Goal: Transaction & Acquisition: Purchase product/service

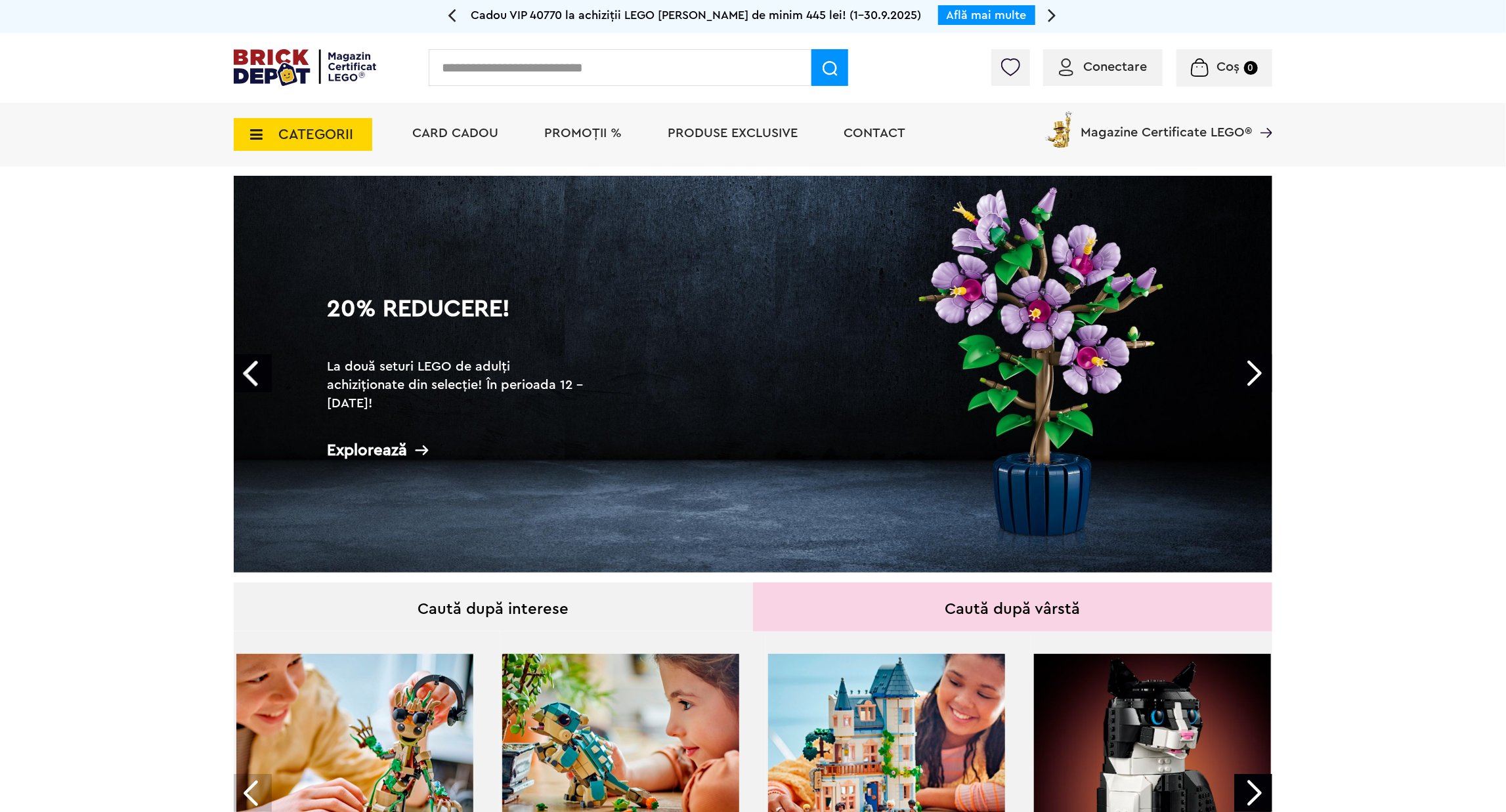
click at [570, 142] on li "PROMOȚII %" at bounding box center [582, 134] width 104 height 64
click at [573, 138] on span "PROMOȚII %" at bounding box center [583, 133] width 77 height 13
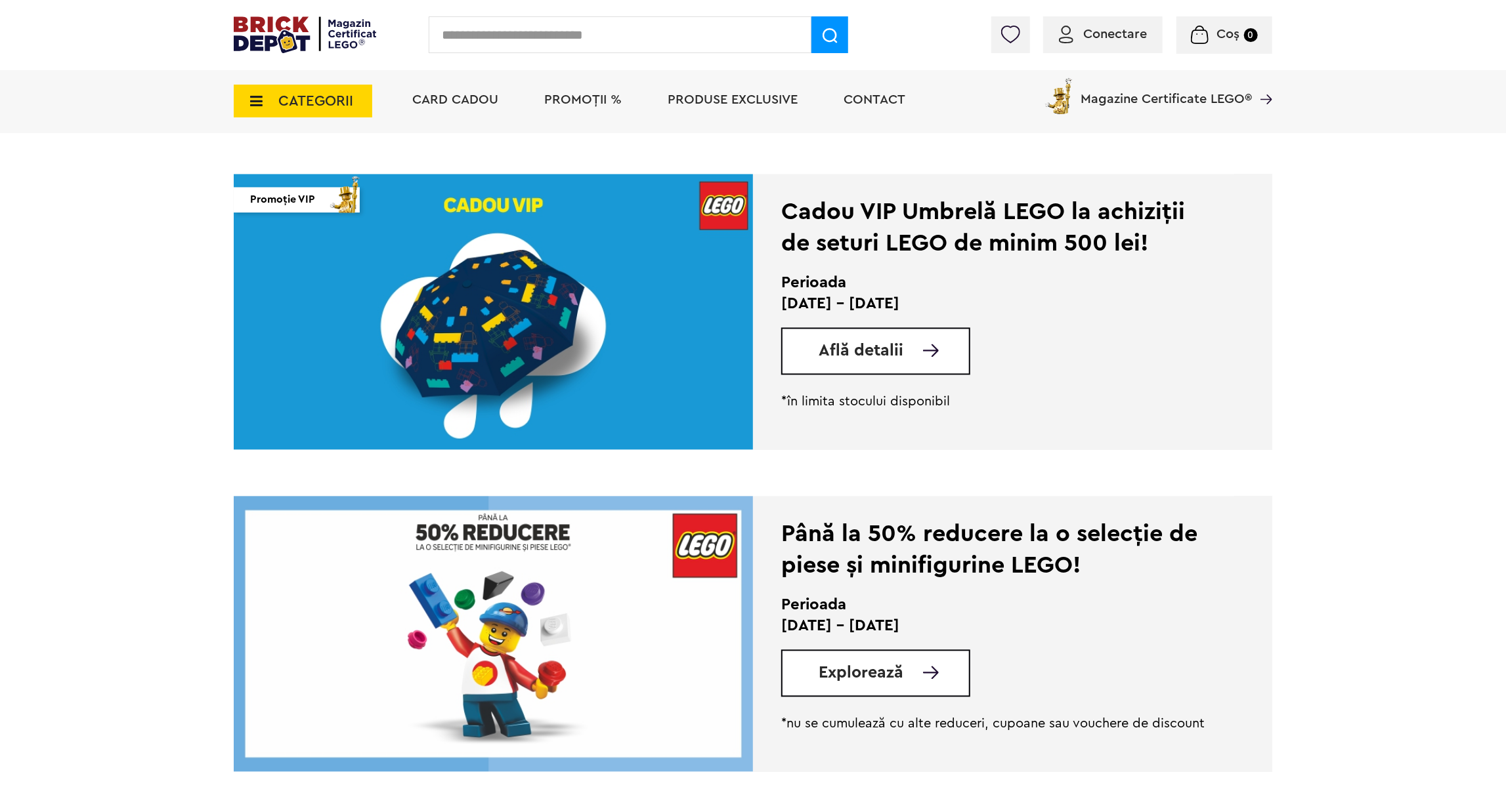
scroll to position [1771, 0]
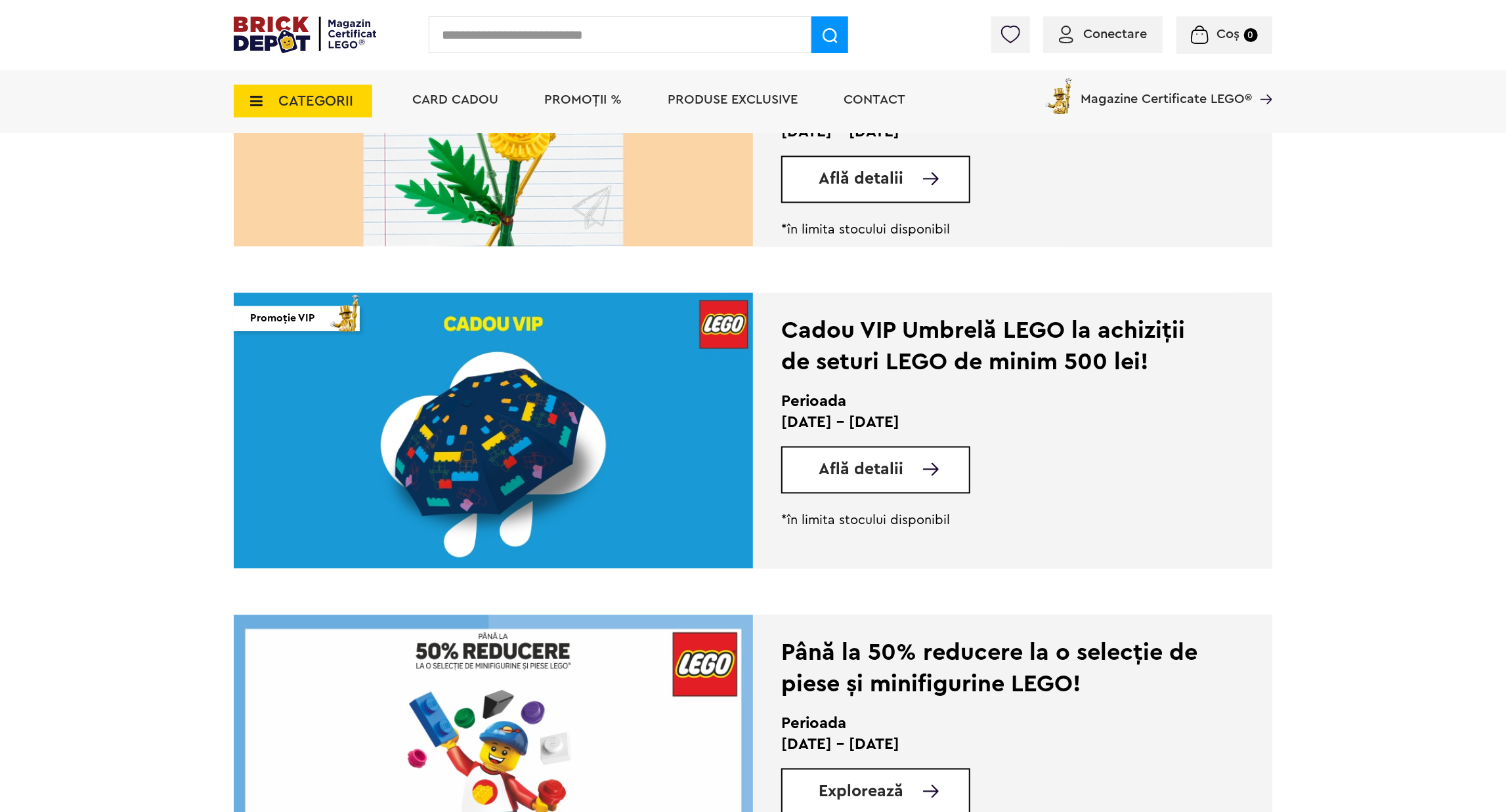
click at [1137, 35] on div "Coș Nu ai nimic în coș Conectare Descoperă noutățile" at bounding box center [1171, 38] width 201 height 13
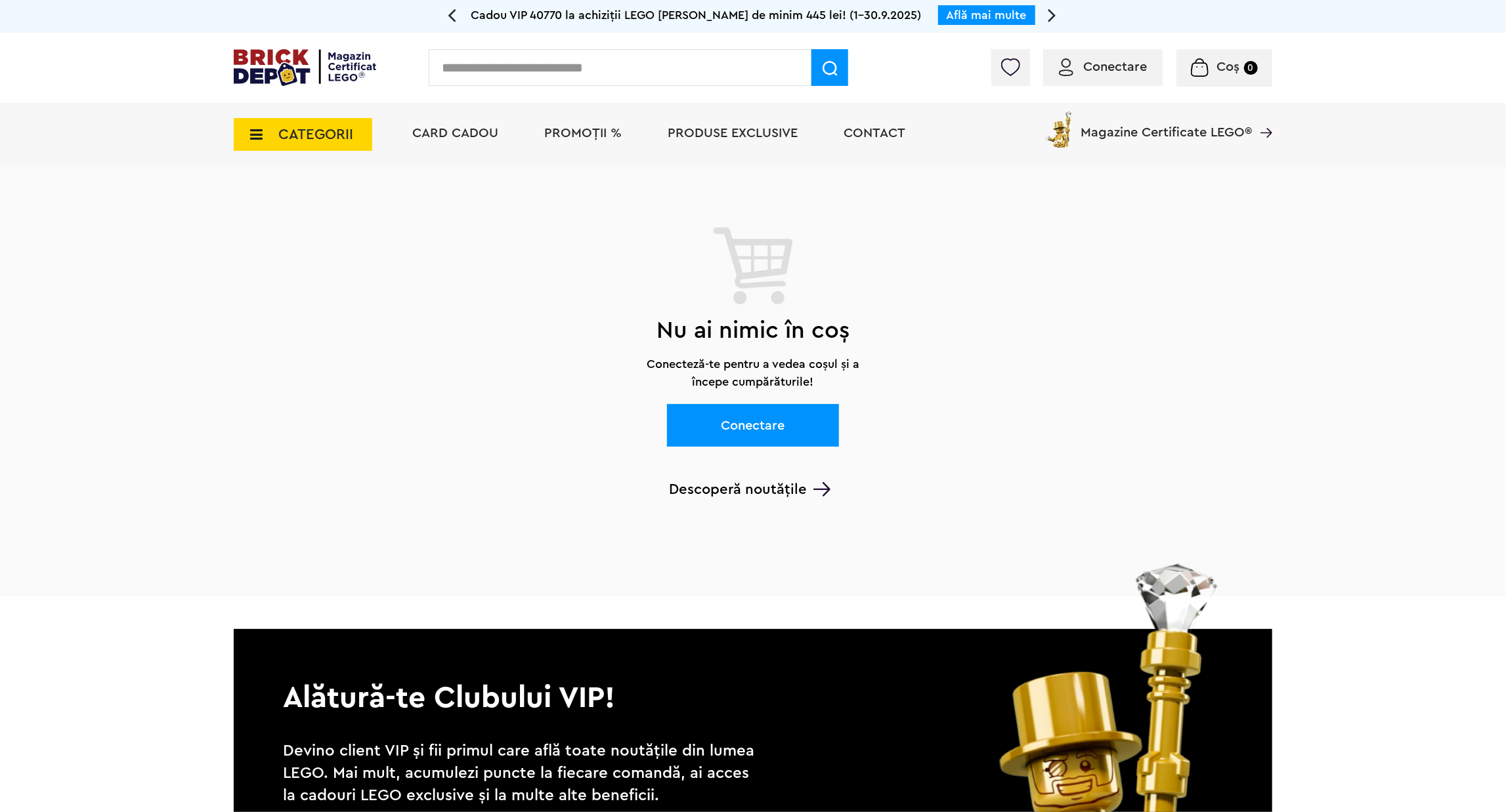
click at [1118, 61] on span "Conectare" at bounding box center [1114, 67] width 64 height 13
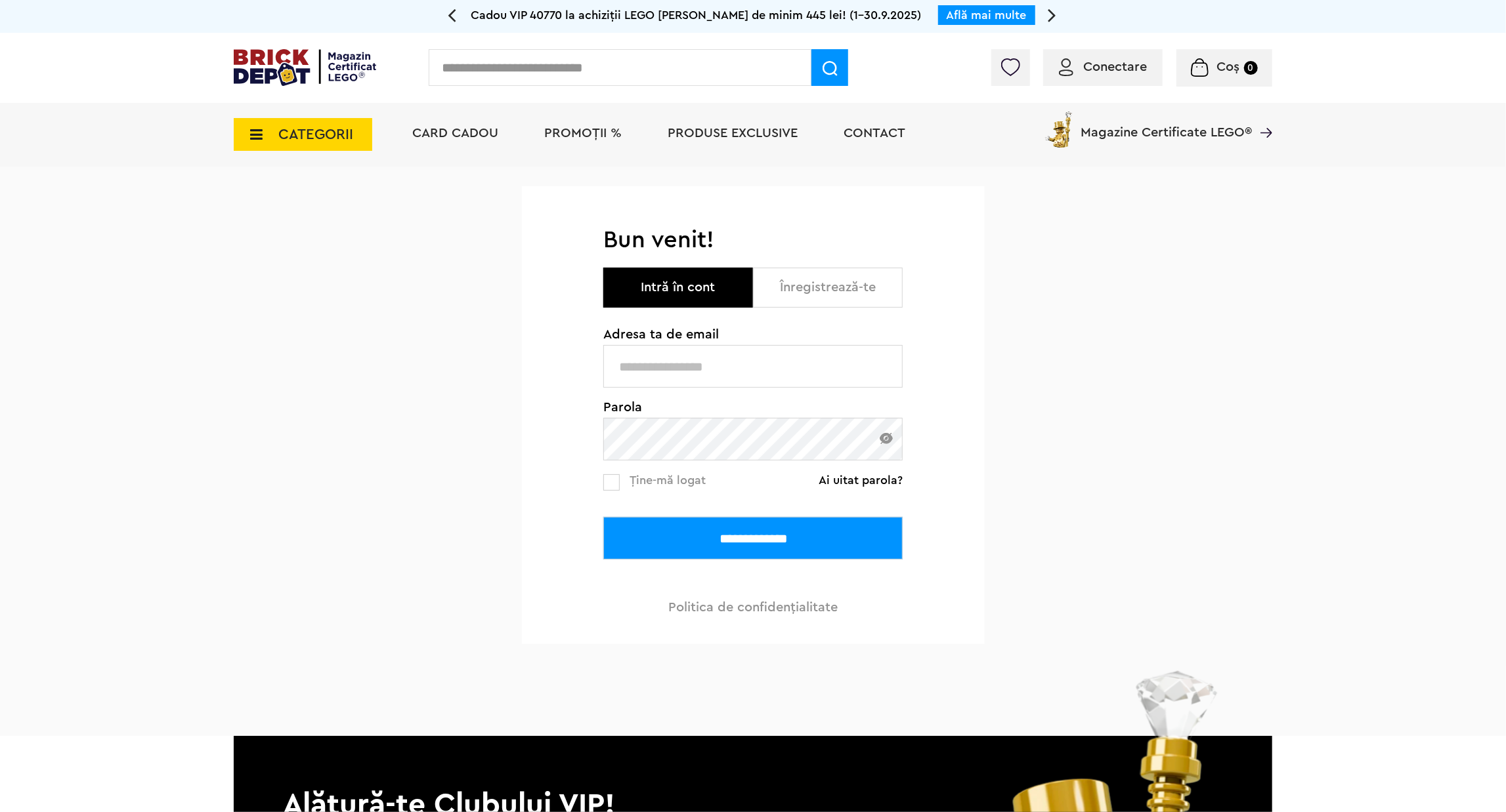
click at [799, 361] on input "text" at bounding box center [752, 366] width 299 height 43
type input "**********"
click at [704, 526] on input "**********" at bounding box center [752, 538] width 299 height 43
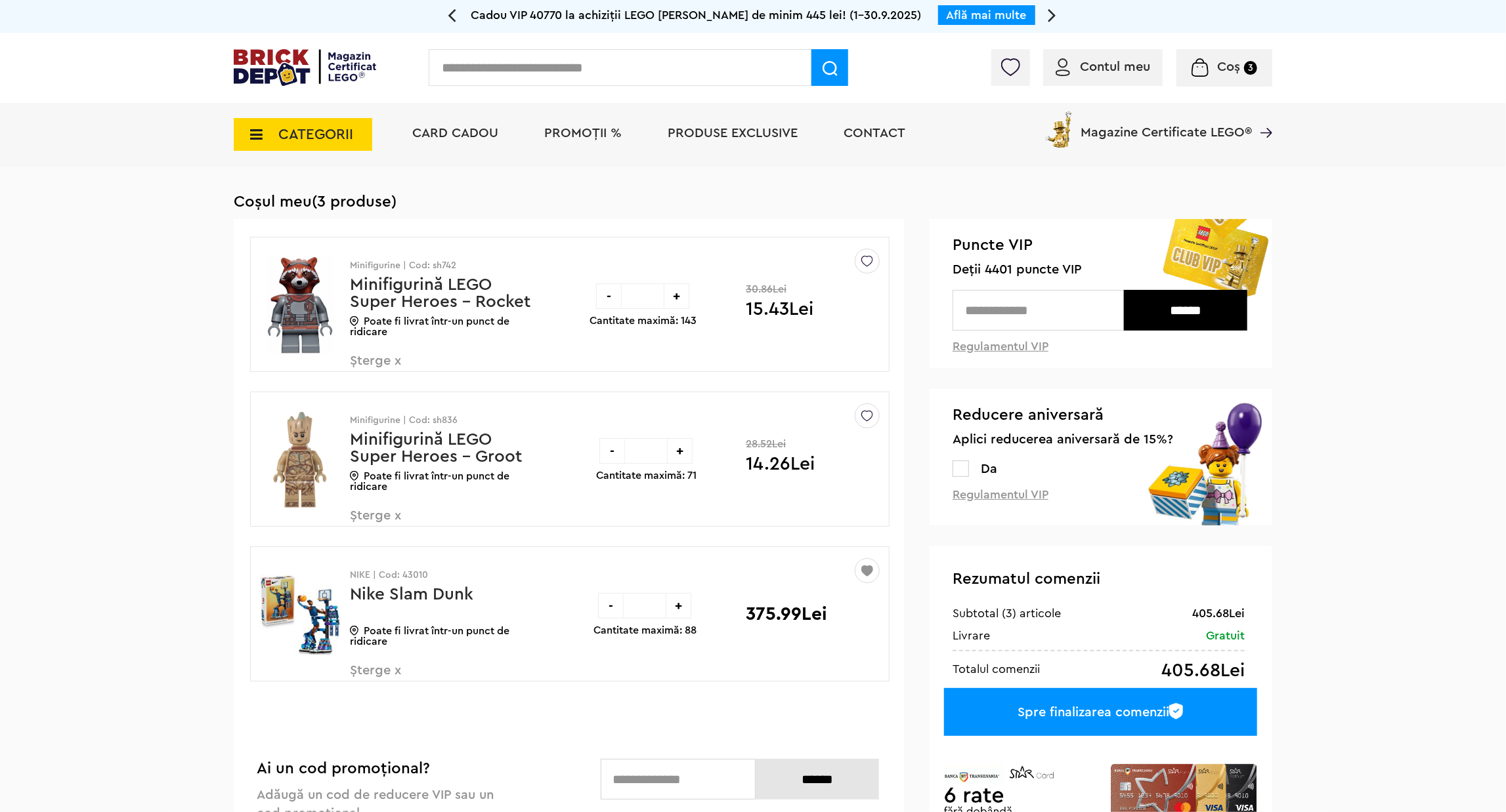
click at [672, 608] on div "+" at bounding box center [679, 606] width 26 height 26
type input "*"
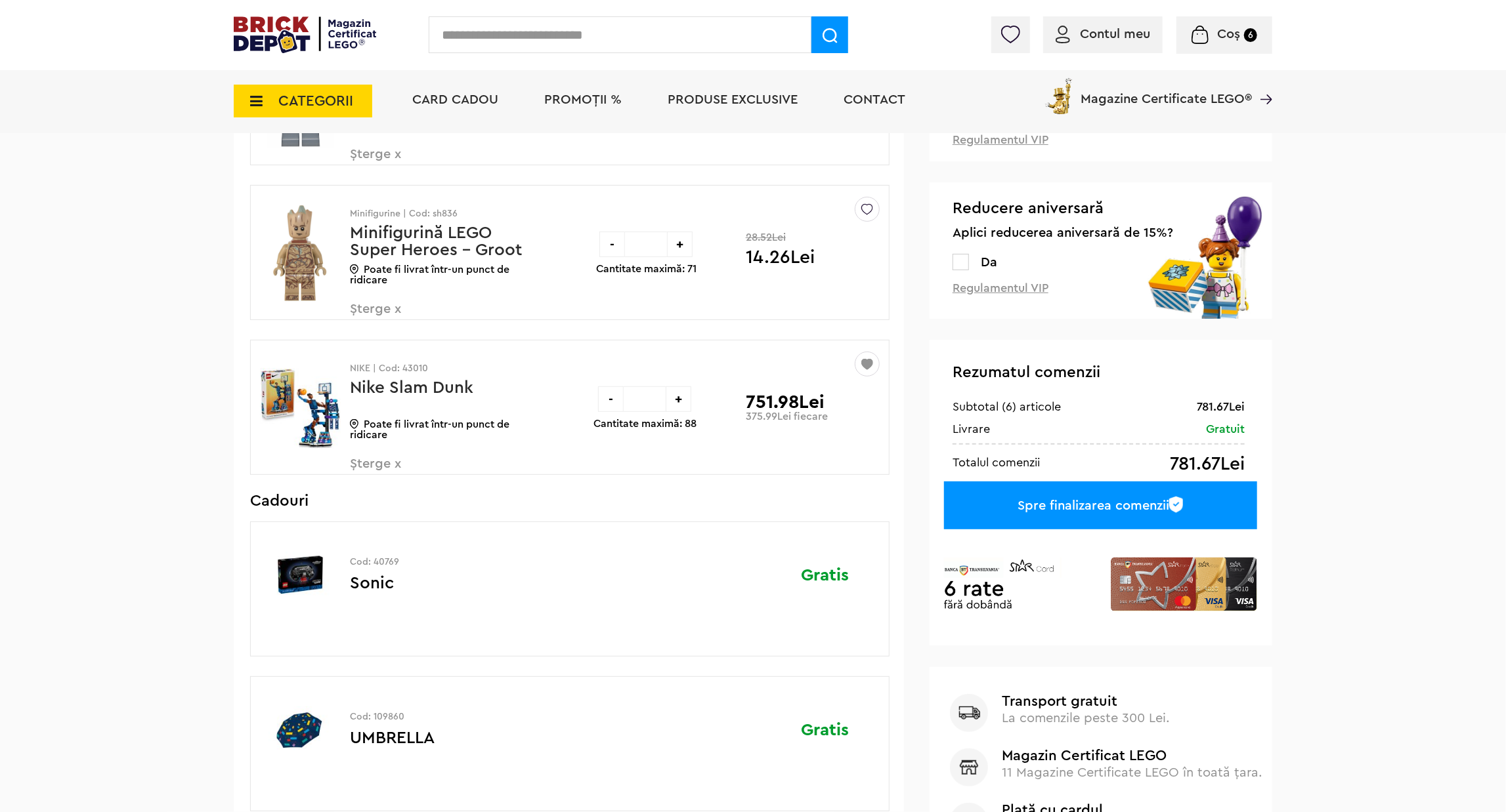
scroll to position [197, 0]
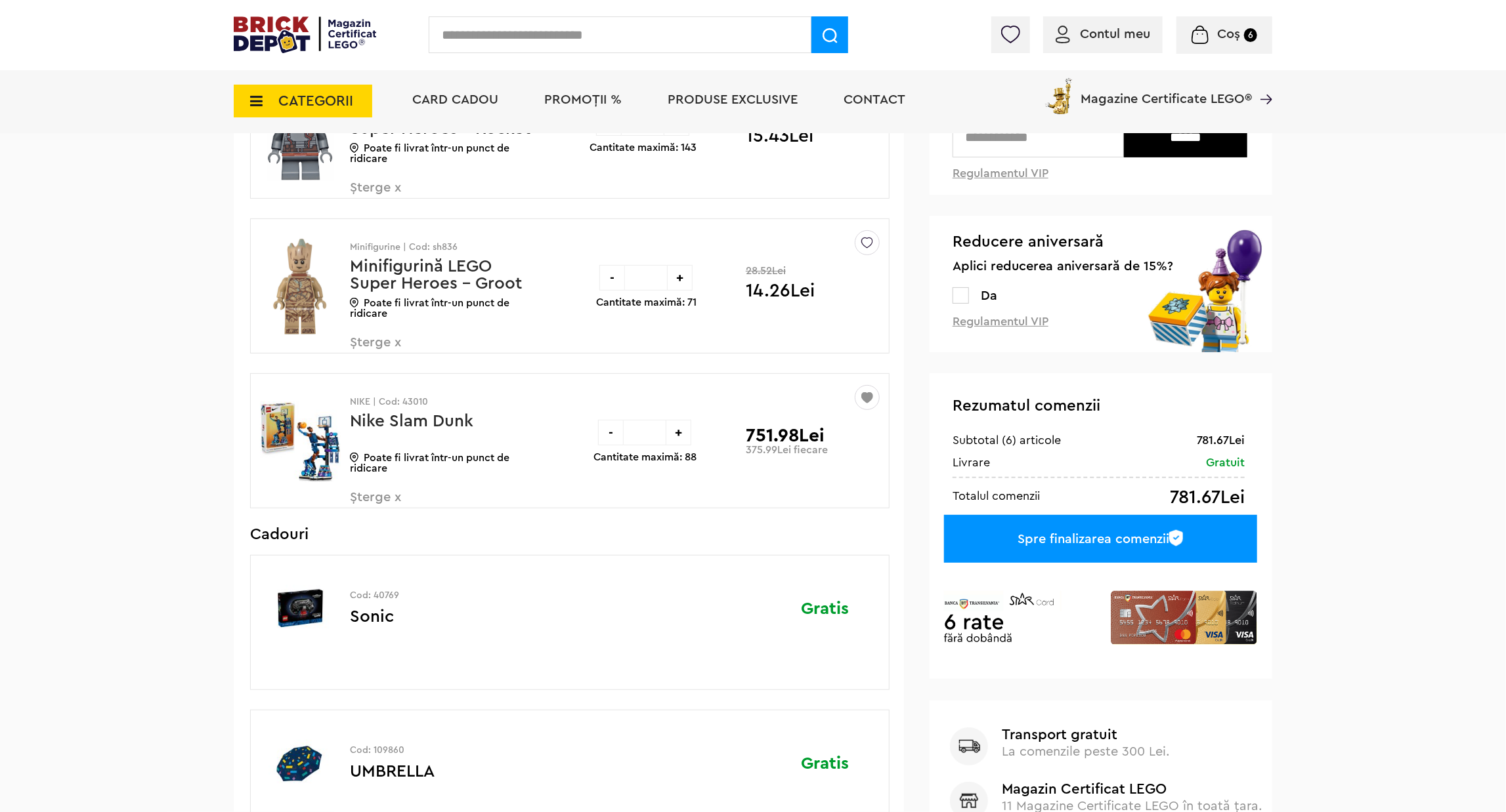
click at [609, 432] on div "-" at bounding box center [611, 433] width 26 height 26
